Goal: Use online tool/utility: Utilize a website feature to perform a specific function

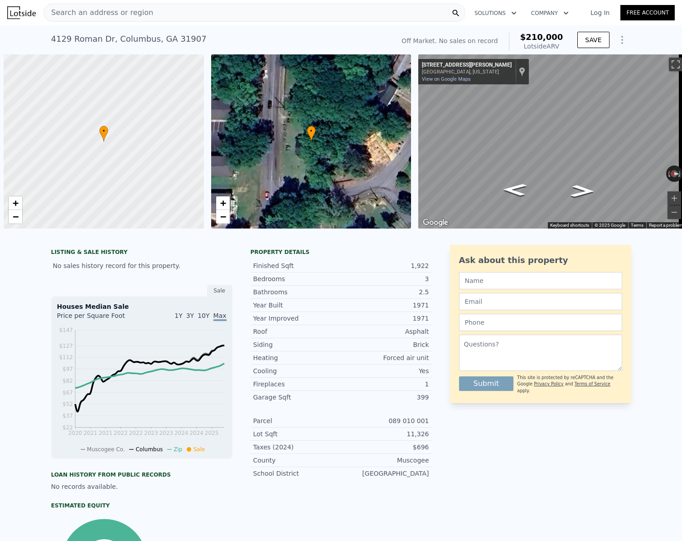
scroll to position [0, 4]
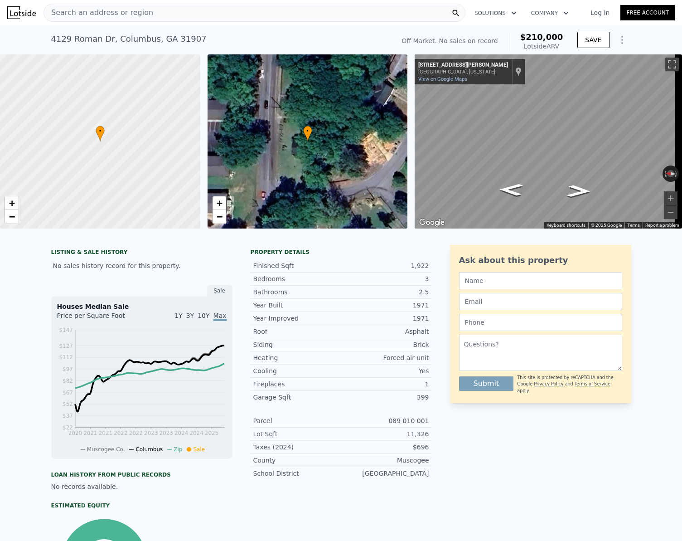
click at [154, 16] on div "Search an address or region" at bounding box center [255, 13] width 422 height 18
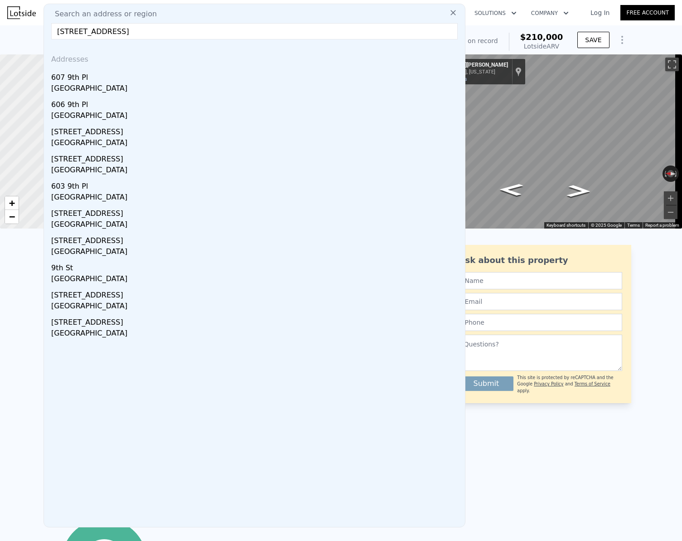
type input "[STREET_ADDRESS]"
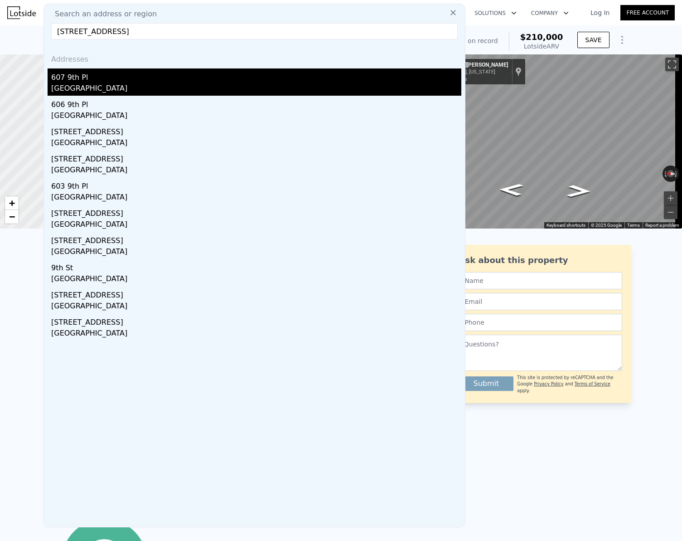
click at [86, 84] on div "[GEOGRAPHIC_DATA]" at bounding box center [256, 89] width 410 height 13
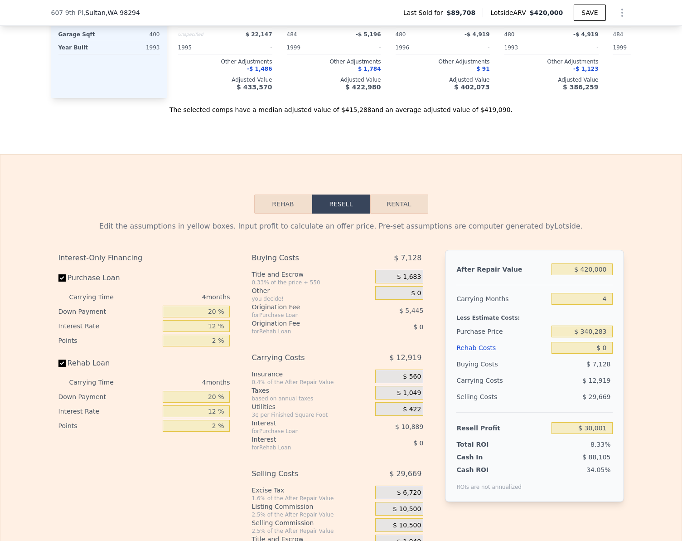
scroll to position [1130, 0]
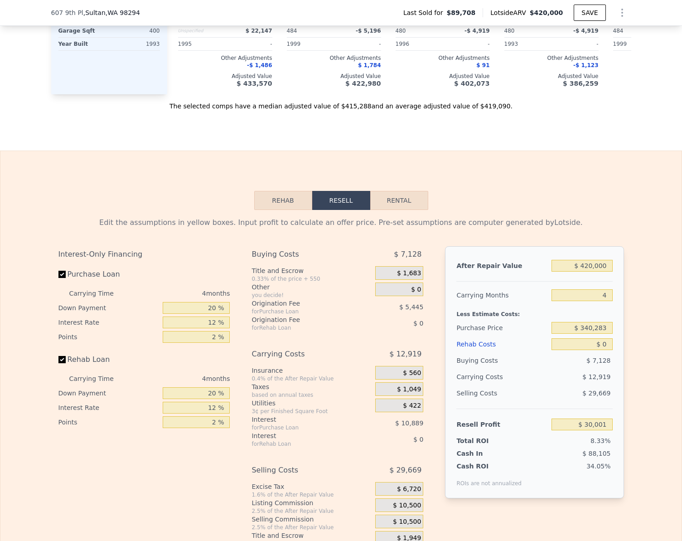
click at [399, 210] on button "Rental" at bounding box center [399, 200] width 58 height 19
select select "30"
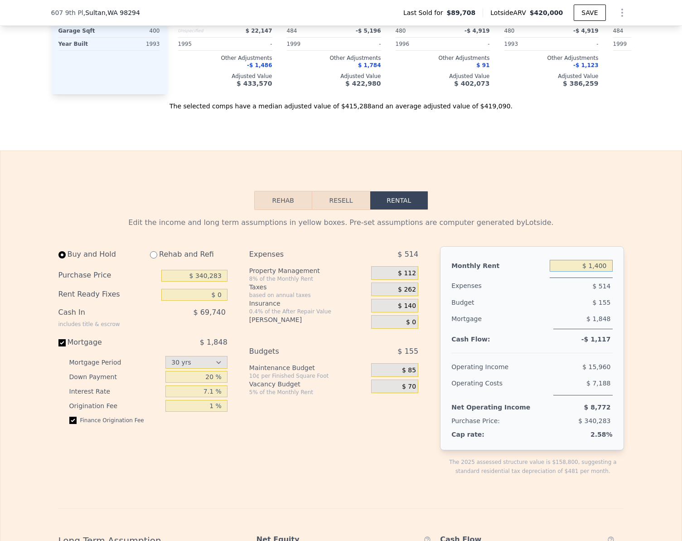
click at [607, 272] on input "$ 1,400" at bounding box center [581, 266] width 63 height 12
click at [651, 258] on div "Edit the income and long term assumptions in yellow boxes. Pre-set assumptions …" at bounding box center [340, 518] width 681 height 616
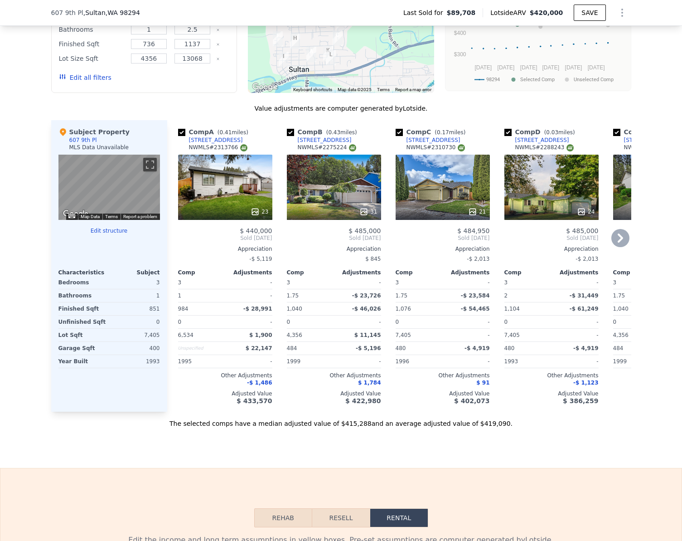
scroll to position [631, 0]
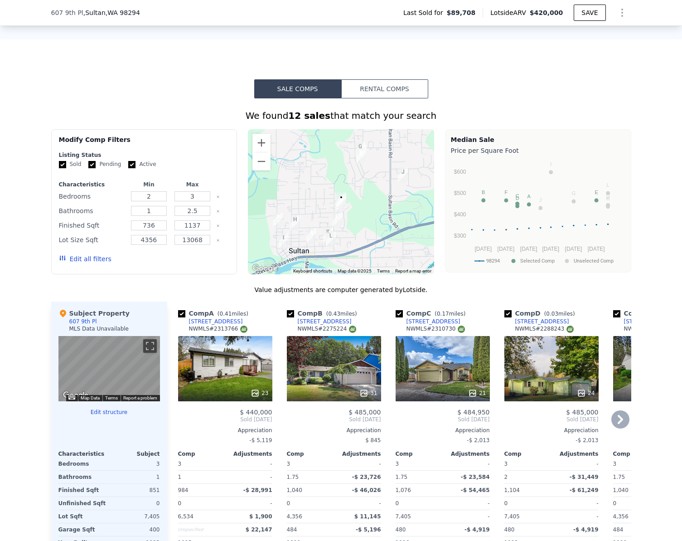
type input "$ 1,400"
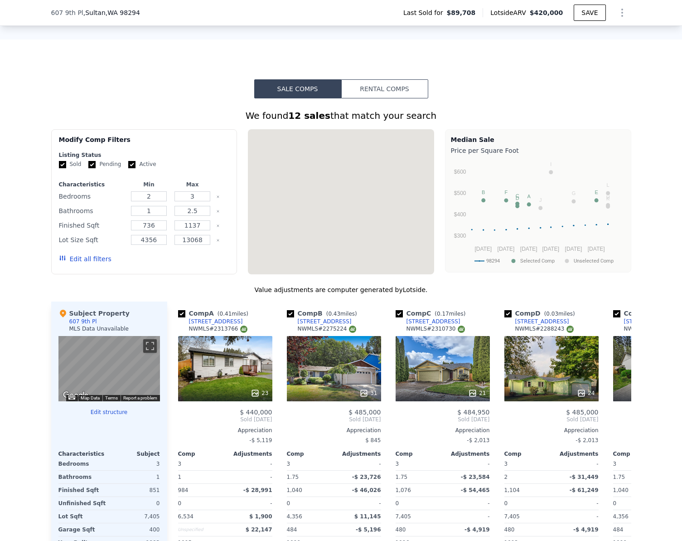
scroll to position [0, 0]
